Goal: Download file/media

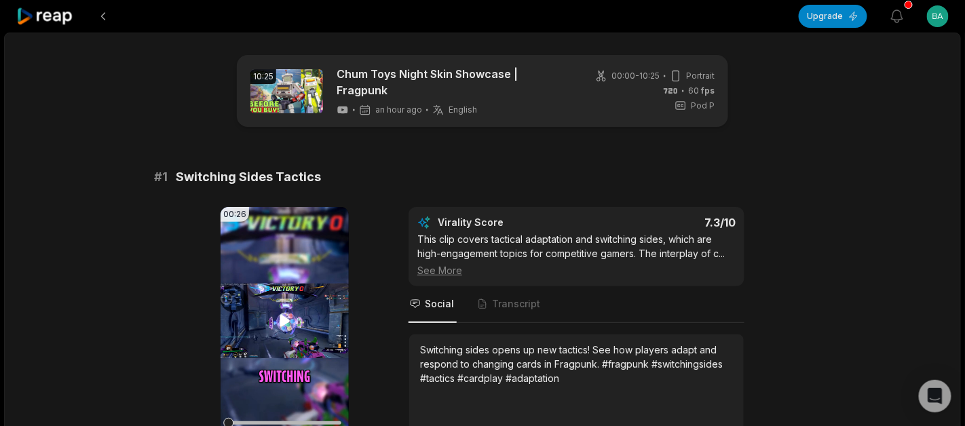
click at [292, 313] on icon at bounding box center [285, 321] width 16 height 16
click at [283, 321] on icon at bounding box center [285, 321] width 16 height 16
click at [284, 315] on icon at bounding box center [284, 321] width 10 height 12
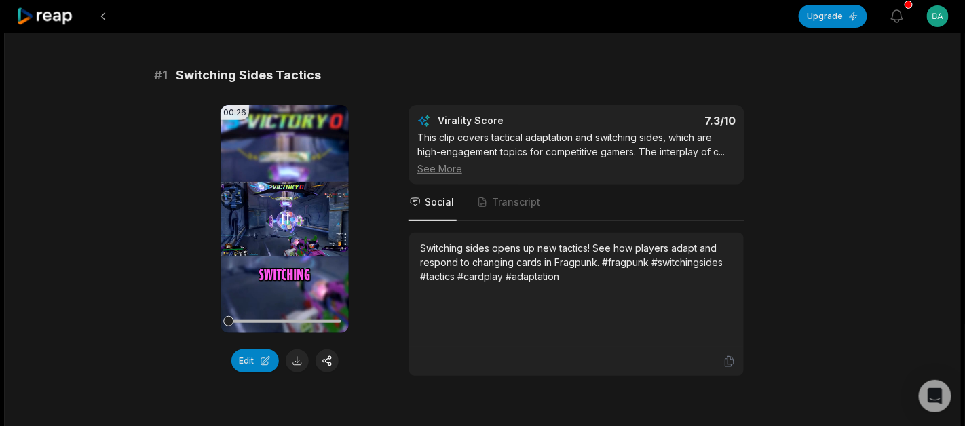
click at [283, 214] on icon at bounding box center [284, 218] width 5 height 9
click at [283, 213] on icon at bounding box center [284, 219] width 10 height 12
click at [286, 218] on icon at bounding box center [285, 219] width 16 height 16
click at [286, 212] on icon at bounding box center [285, 219] width 16 height 16
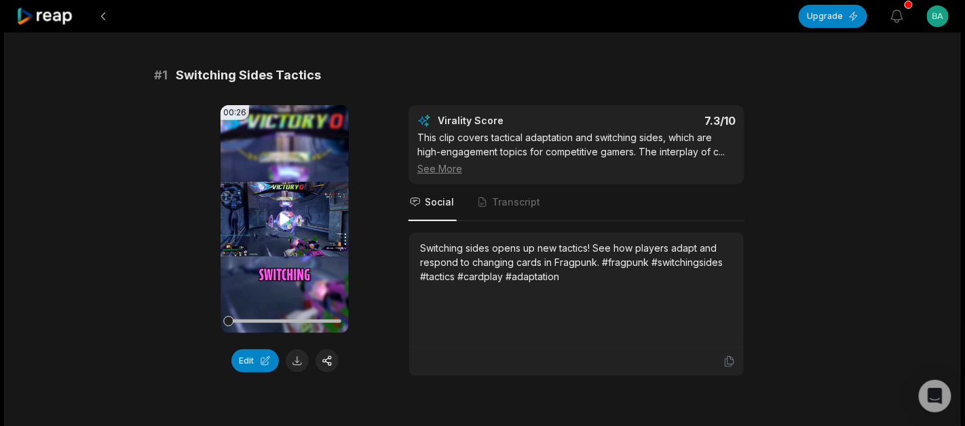
click at [286, 213] on icon at bounding box center [284, 219] width 10 height 12
click at [294, 364] on button at bounding box center [297, 360] width 23 height 23
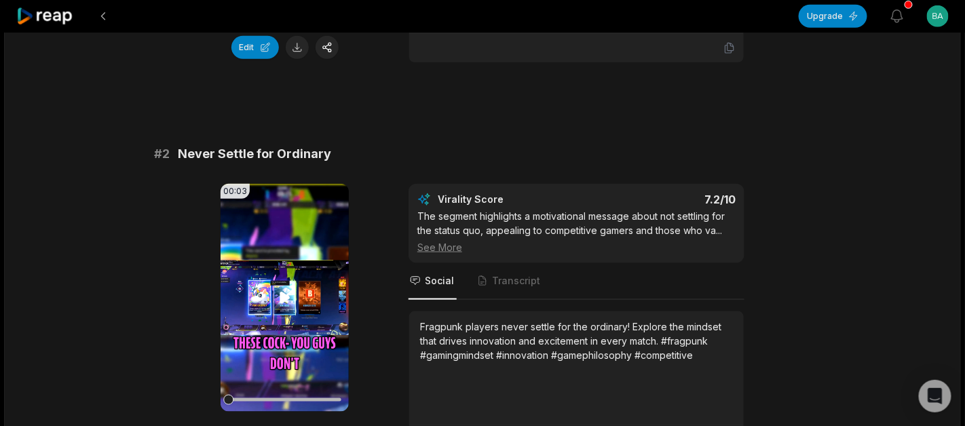
scroll to position [509, 0]
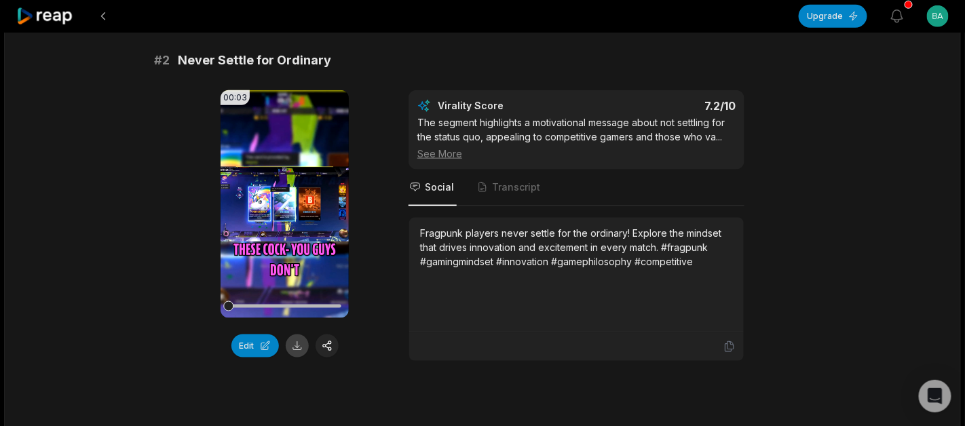
click at [292, 334] on button at bounding box center [297, 345] width 23 height 23
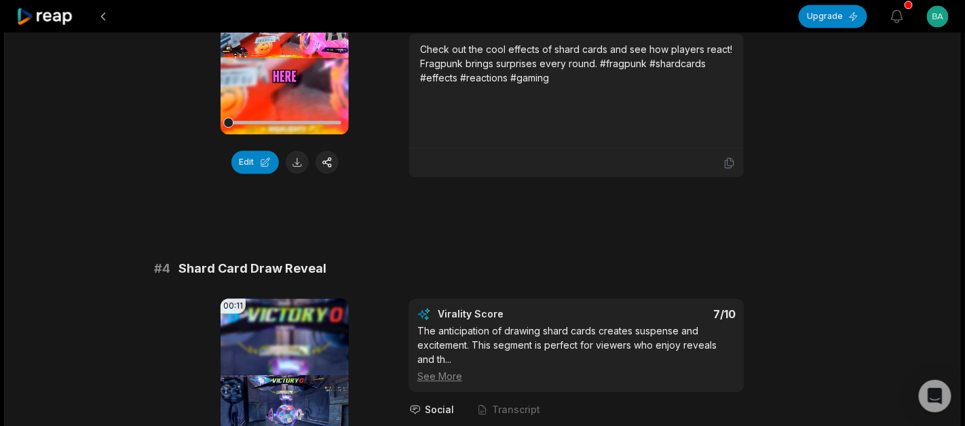
scroll to position [1017, 0]
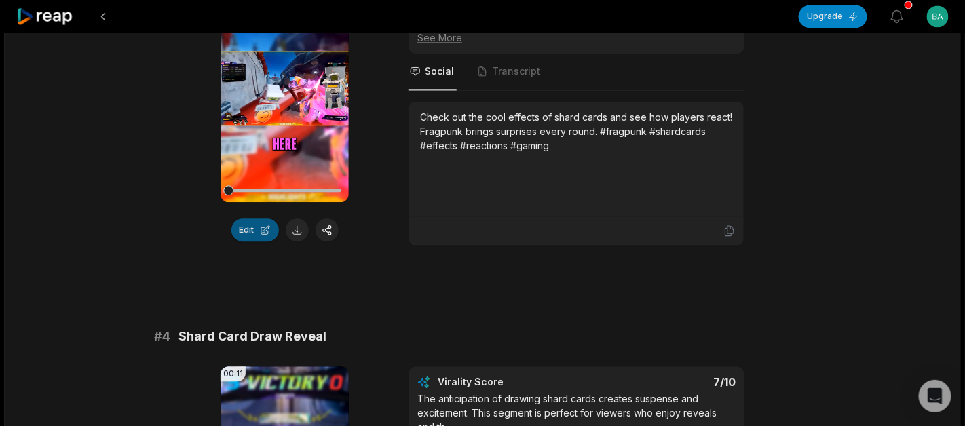
click at [250, 231] on button "Edit" at bounding box center [254, 229] width 47 height 23
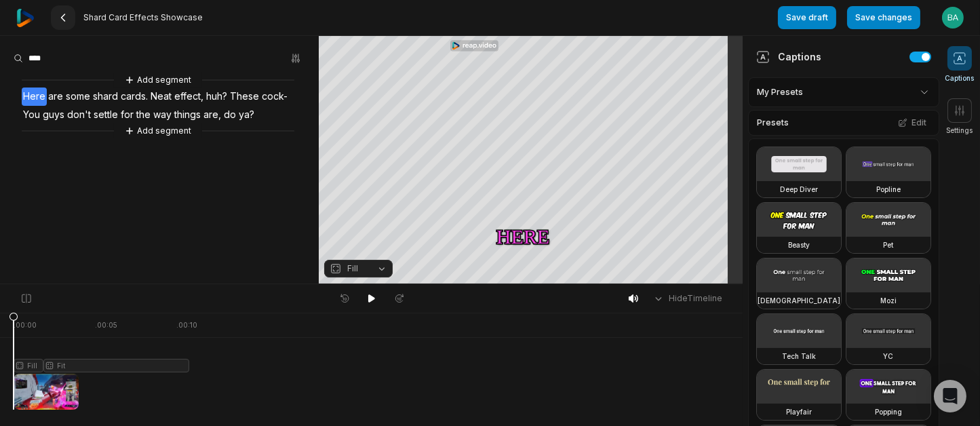
click at [56, 21] on button at bounding box center [63, 17] width 24 height 24
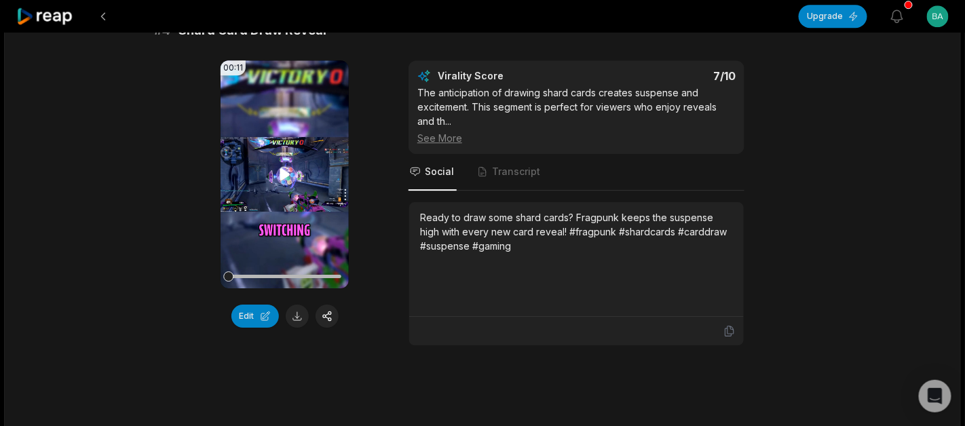
click at [290, 149] on video "Your browser does not support mp4 format." at bounding box center [284, 174] width 128 height 228
click at [288, 170] on icon at bounding box center [284, 174] width 5 height 9
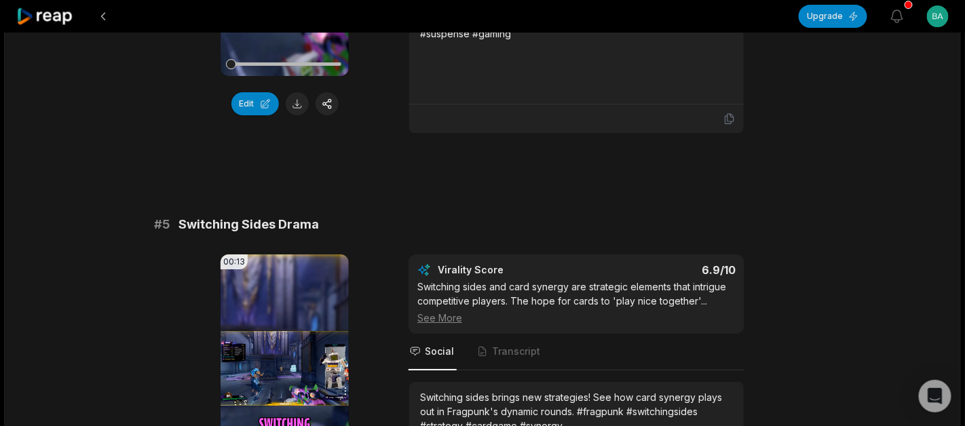
scroll to position [1627, 0]
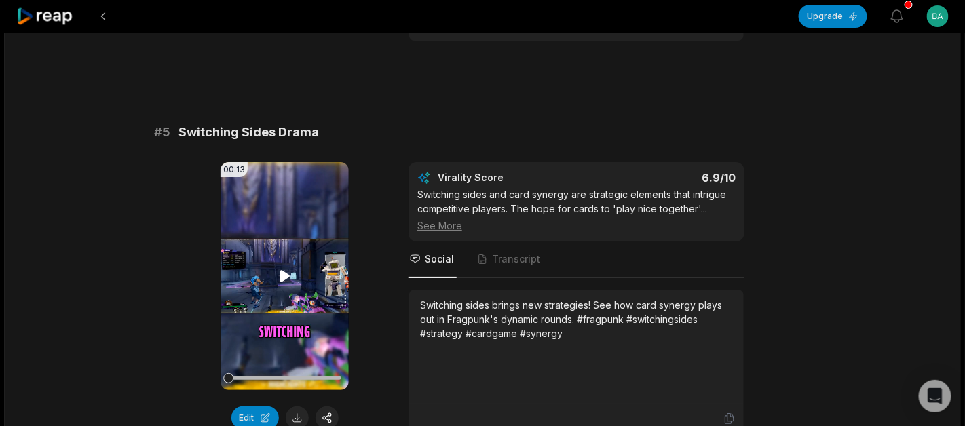
click at [279, 270] on icon at bounding box center [284, 276] width 10 height 12
click at [279, 268] on icon at bounding box center [285, 276] width 16 height 16
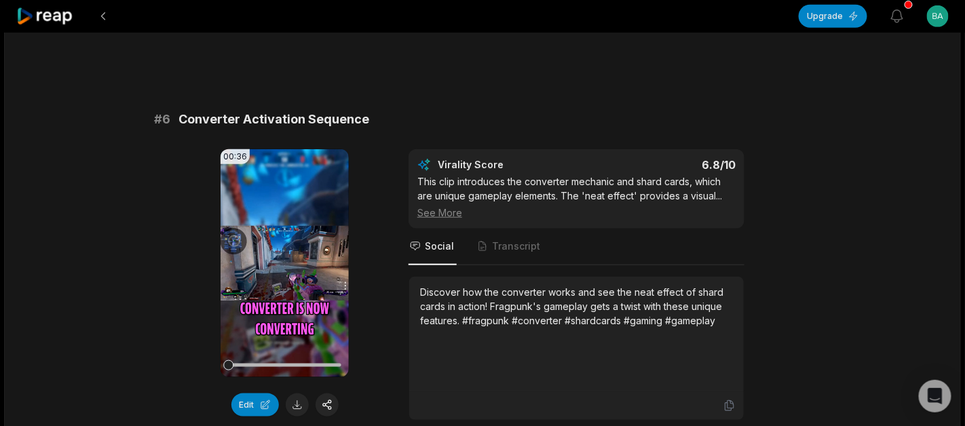
scroll to position [2034, 0]
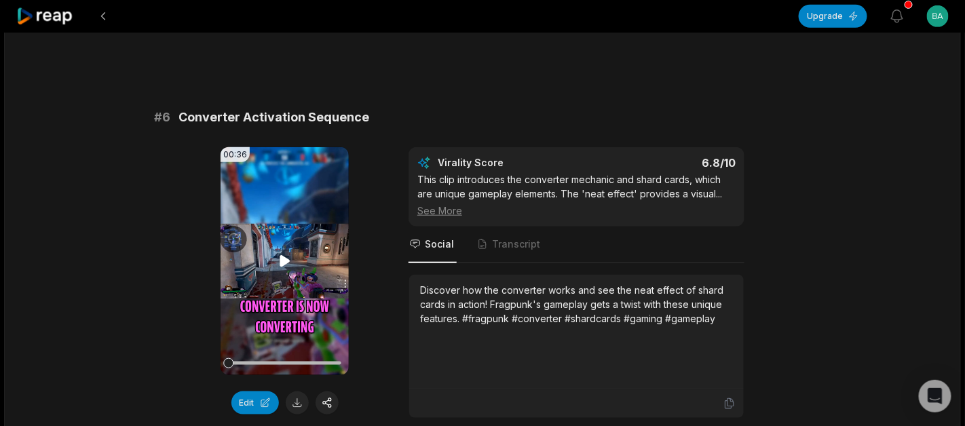
click at [284, 255] on icon at bounding box center [284, 261] width 10 height 12
click at [104, 216] on div "10:25 Chum Toys Night Skin Showcase | Fragpunk 4 hours ago English en 00:00 - 1…" at bounding box center [482, 72] width 957 height 4148
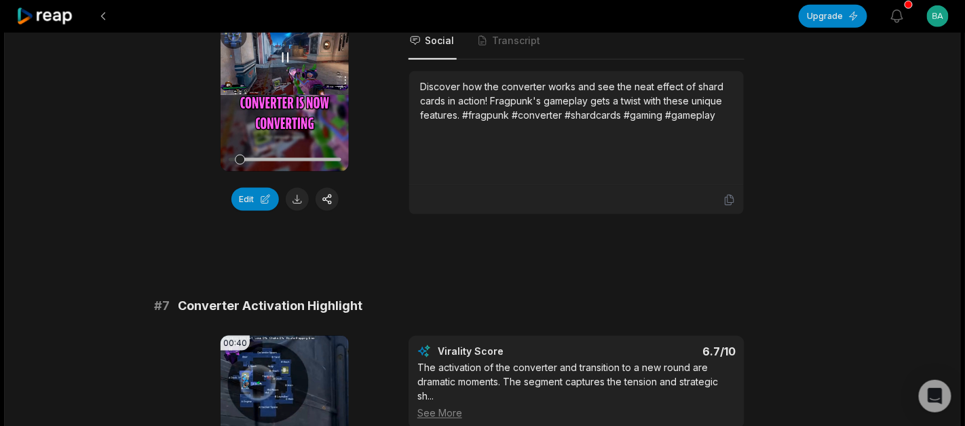
scroll to position [2441, 0]
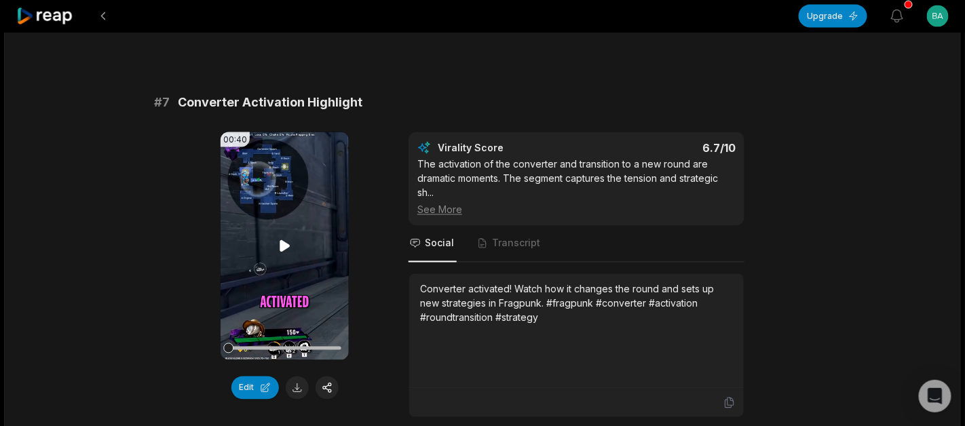
click at [279, 248] on video "Your browser does not support mp4 format." at bounding box center [284, 246] width 128 height 228
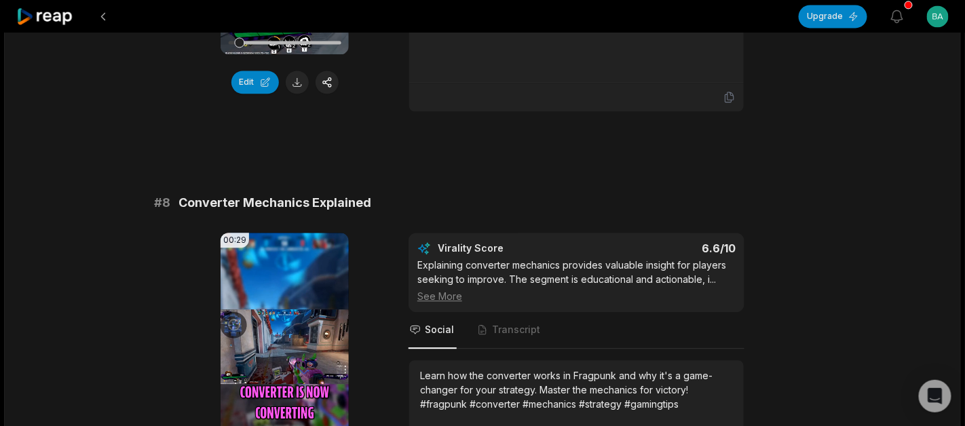
scroll to position [2951, 0]
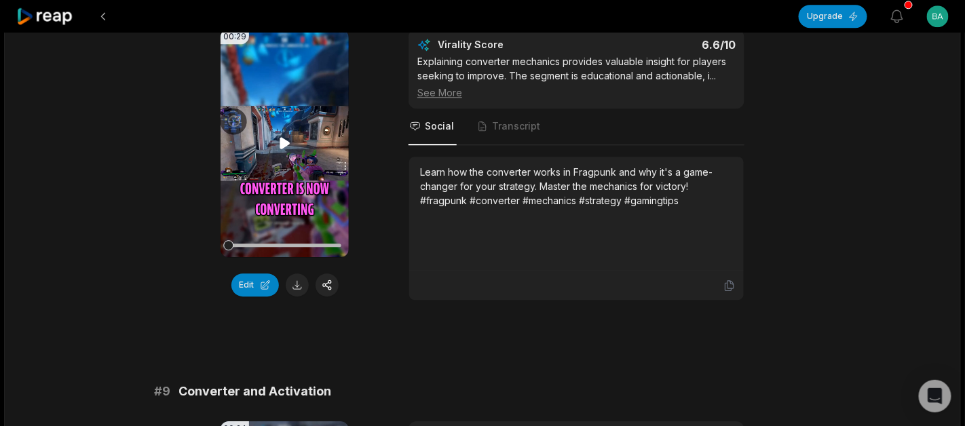
click at [282, 137] on icon at bounding box center [284, 143] width 10 height 12
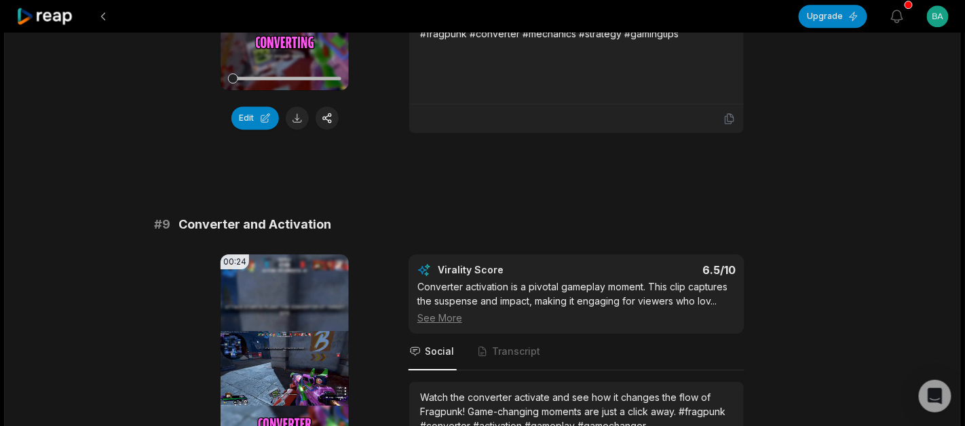
scroll to position [3154, 0]
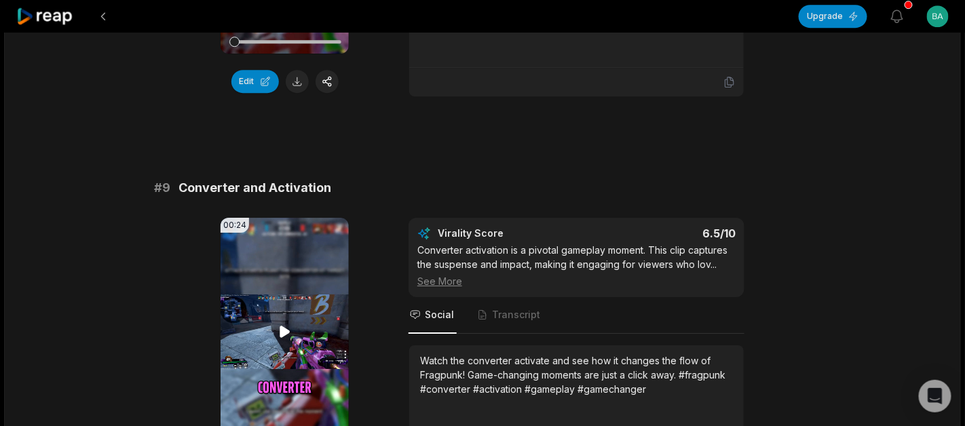
click at [286, 324] on icon at bounding box center [285, 332] width 16 height 16
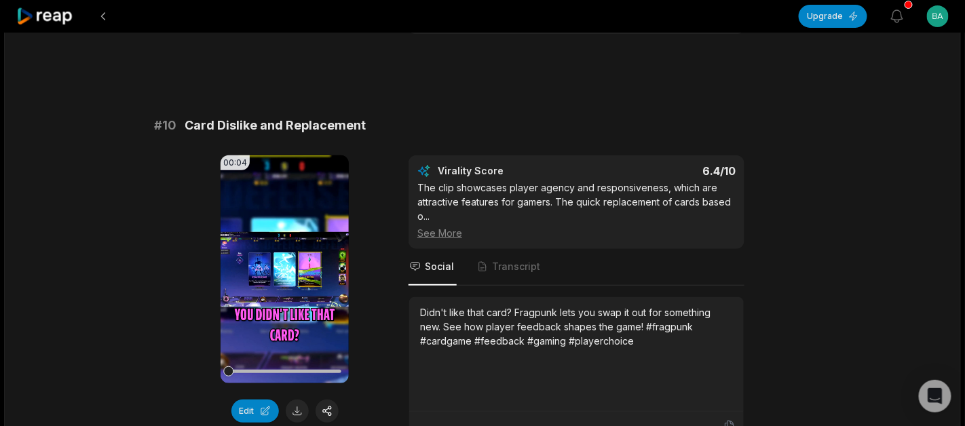
scroll to position [3663, 0]
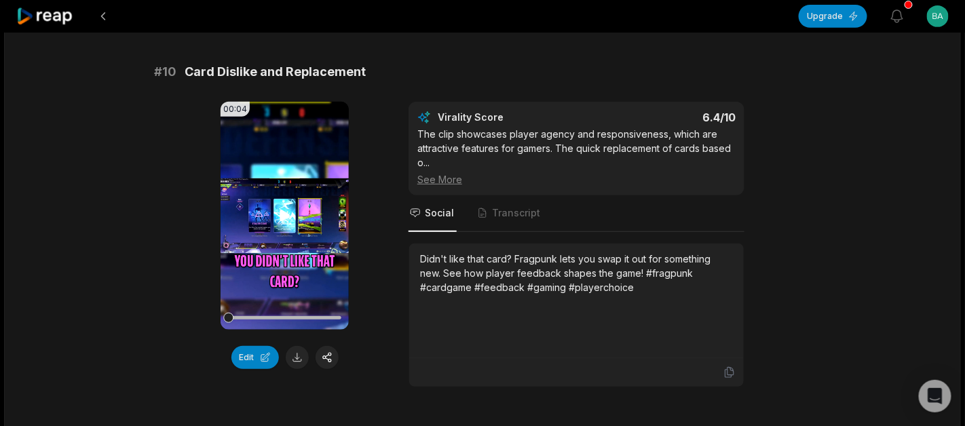
click at [286, 210] on icon at bounding box center [284, 216] width 10 height 12
click at [286, 208] on icon at bounding box center [285, 216] width 16 height 16
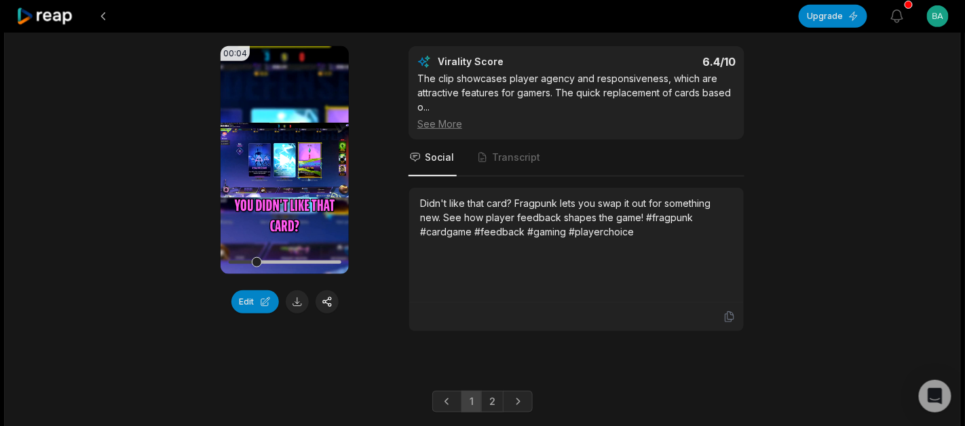
scroll to position [3740, 0]
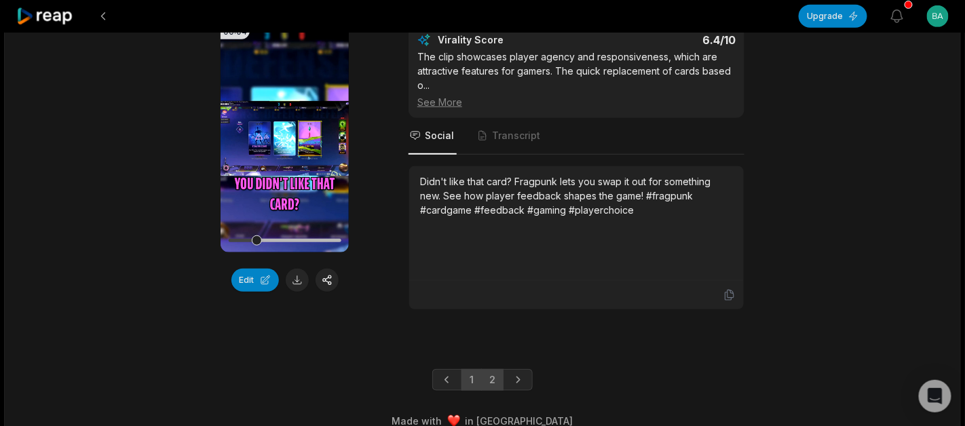
click at [497, 369] on link "2" at bounding box center [492, 380] width 22 height 22
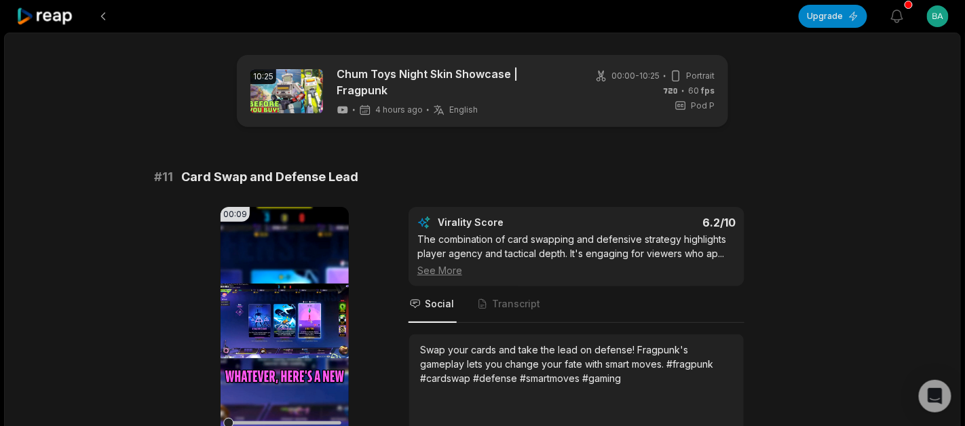
scroll to position [102, 0]
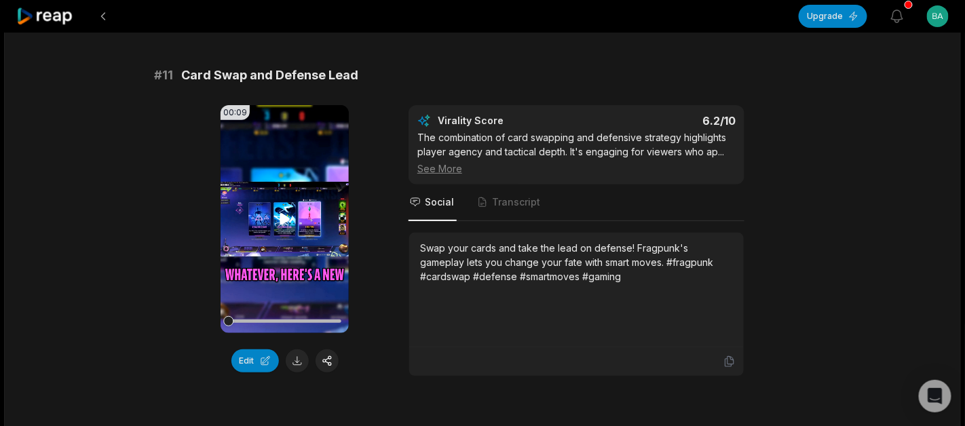
click at [290, 211] on icon at bounding box center [285, 219] width 16 height 16
click at [275, 309] on div at bounding box center [284, 321] width 113 height 24
click at [299, 310] on div at bounding box center [284, 321] width 113 height 24
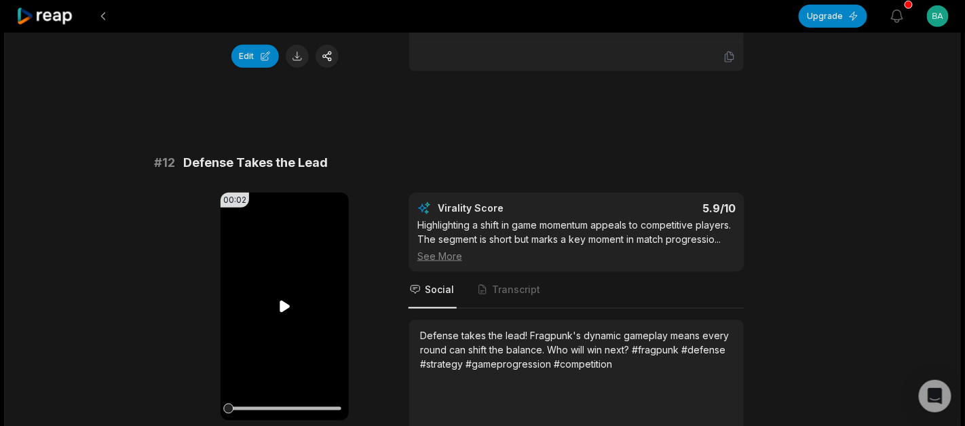
click at [278, 305] on icon at bounding box center [285, 306] width 16 height 16
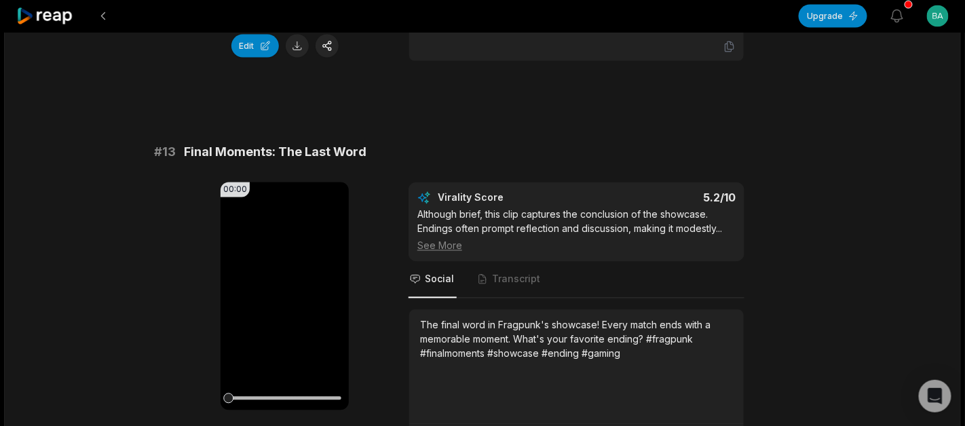
scroll to position [813, 0]
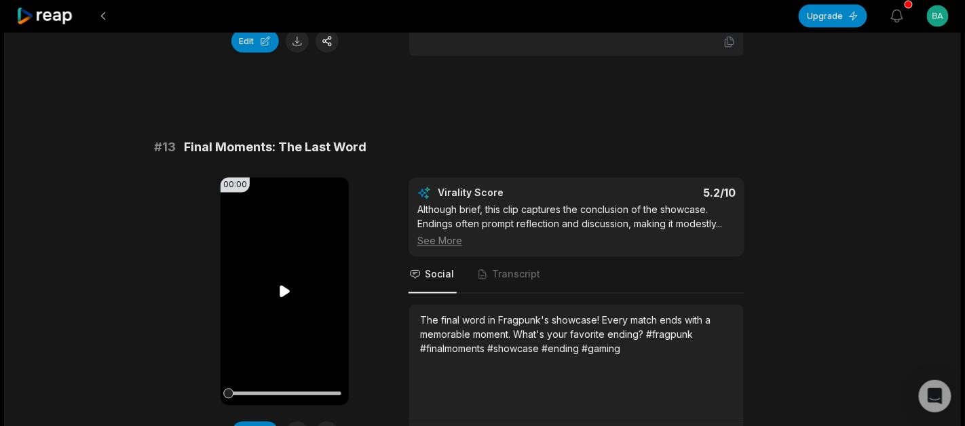
click at [290, 294] on video "Your browser does not support mp4 format." at bounding box center [284, 292] width 128 height 228
click at [274, 266] on video "Your browser does not support mp4 format." at bounding box center [284, 292] width 128 height 228
click at [277, 273] on video "Your browser does not support mp4 format." at bounding box center [284, 292] width 128 height 228
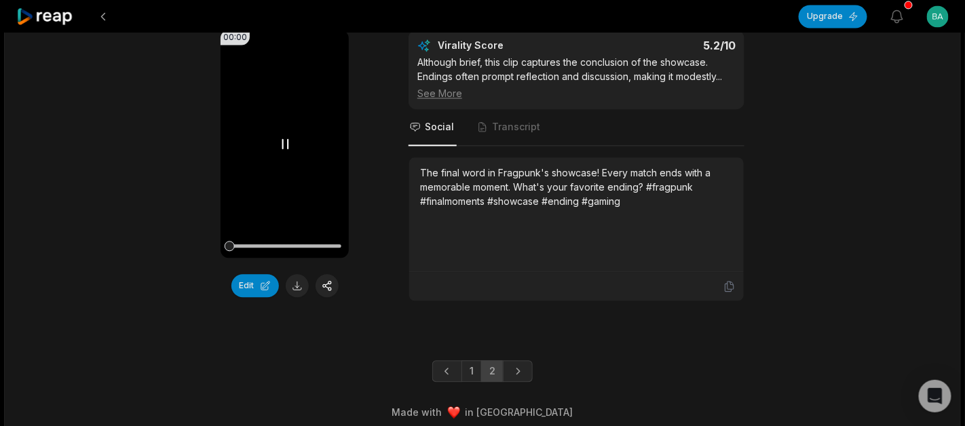
scroll to position [656, 0]
